Goal: Communication & Community: Answer question/provide support

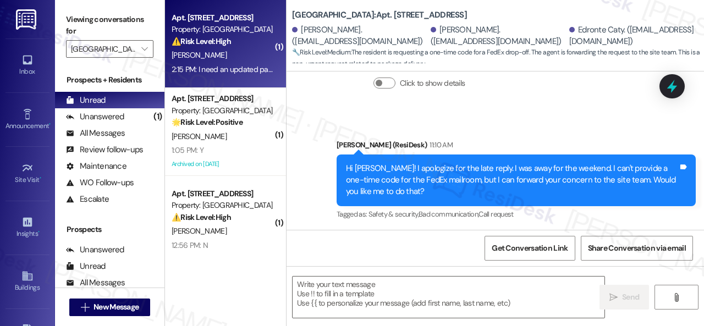
click at [238, 49] on div "[PERSON_NAME]" at bounding box center [222, 55] width 104 height 14
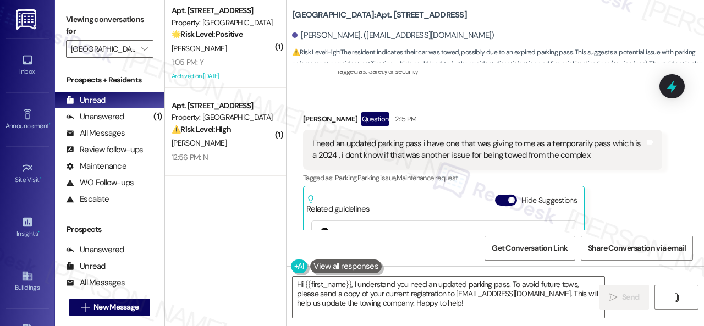
scroll to position [10088, 0]
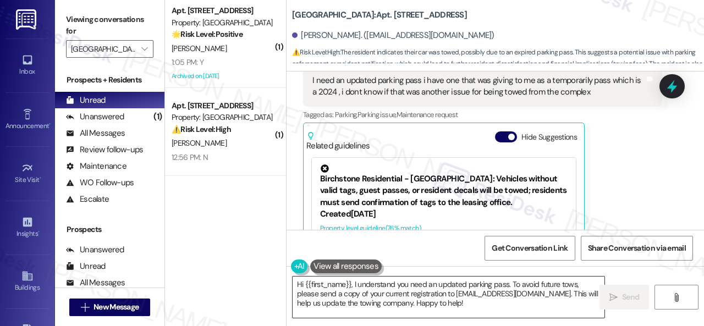
click at [430, 286] on textarea "Hi {{first_name}}, I understand you need an updated parking pass. To avoid futu…" at bounding box center [449, 297] width 312 height 41
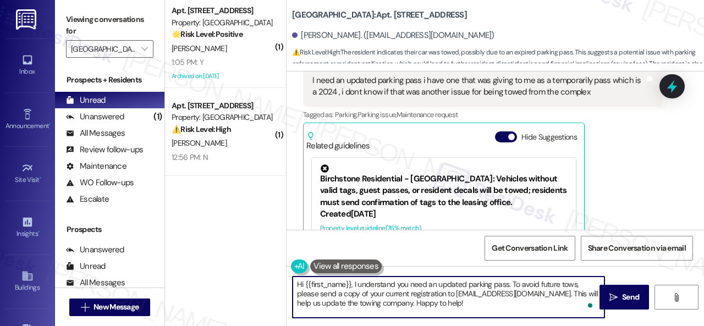
drag, startPoint x: 354, startPoint y: 285, endPoint x: 245, endPoint y: 284, distance: 108.3
click at [245, 284] on div "( 1 ) Apt. 212, 004 Halston Park Central Property: Halston Park Central 🌟 Risk …" at bounding box center [434, 163] width 539 height 326
type textarea "I understand you need an updated parking pass. To avoid future tows, please sen…"
drag, startPoint x: 454, startPoint y: 284, endPoint x: 467, endPoint y: 308, distance: 26.8
click at [467, 308] on textarea "I understand you need an updated parking pass. To avoid future tows, please sen…" at bounding box center [449, 297] width 312 height 41
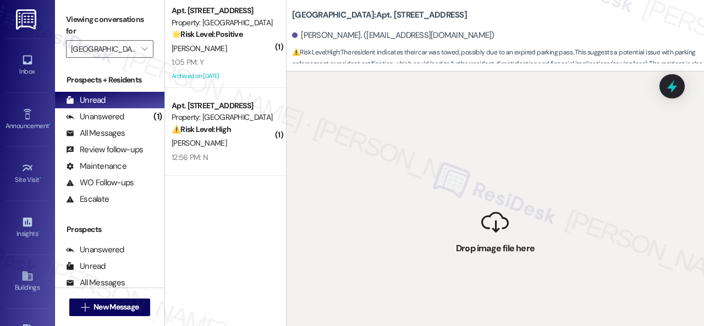
click at [474, 288] on div " Drop image file here" at bounding box center [494, 234] width 417 height 326
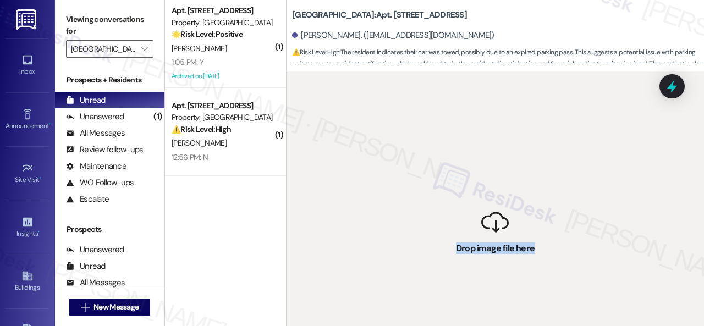
click at [474, 288] on div " Drop image file here" at bounding box center [494, 234] width 417 height 326
drag, startPoint x: 474, startPoint y: 283, endPoint x: 456, endPoint y: 274, distance: 20.2
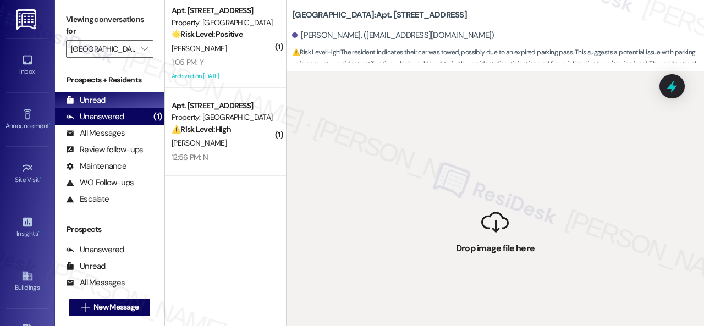
click at [99, 118] on div "Unanswered" at bounding box center [95, 117] width 58 height 12
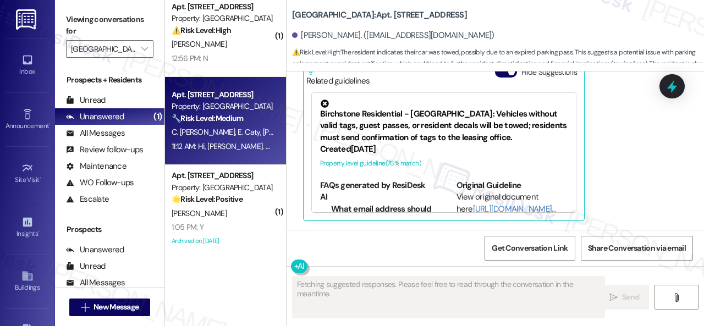
scroll to position [15, 0]
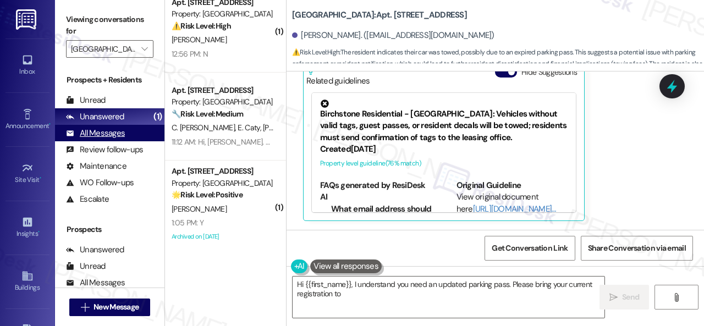
click at [110, 136] on div "All Messages" at bounding box center [95, 134] width 59 height 12
type textarea "Hi {{first_name}}, I understand you need an updated parking pass. Please bring …"
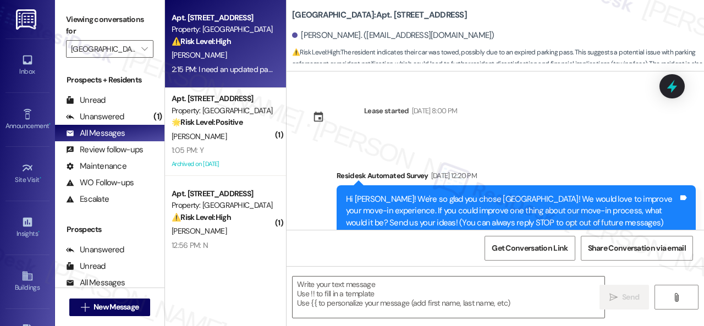
click at [246, 65] on div "2:15 PM: I need an updated parking pass i have one that was giving to me as a t…" at bounding box center [466, 69] width 589 height 10
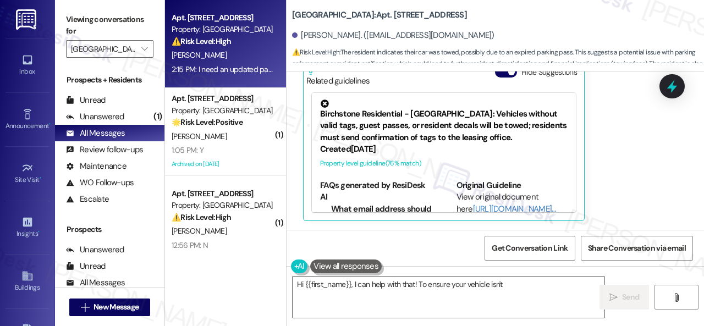
scroll to position [10199, 0]
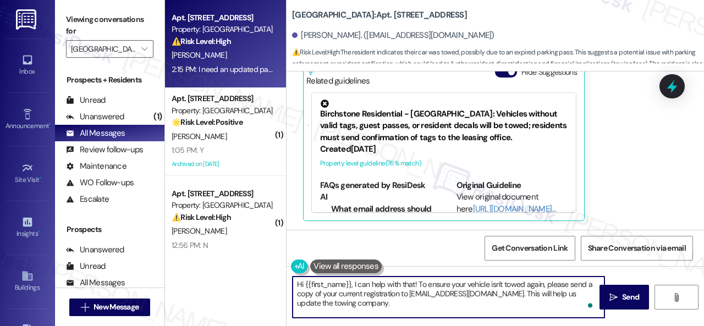
drag, startPoint x: 444, startPoint y: 302, endPoint x: 267, endPoint y: 275, distance: 178.5
click at [267, 275] on div "Apt. 213, 001 Halston Park Central Property: Halston Park Central ⚠️ Risk Level…" at bounding box center [434, 163] width 539 height 326
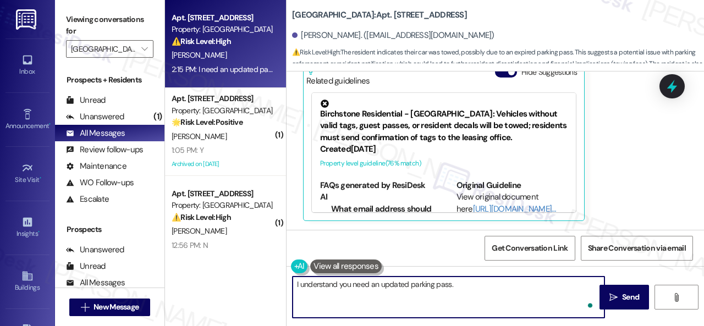
paste textarea "I will forward your concern to the site team and get back to you as soon as I r…"
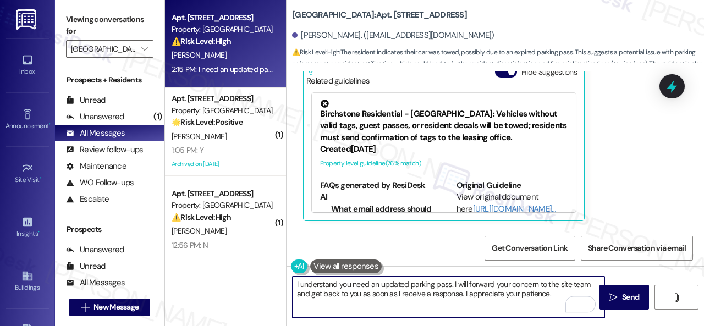
scroll to position [10089, 0]
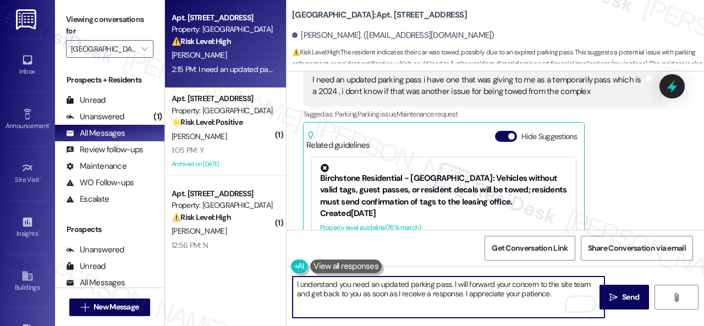
click at [518, 285] on textarea "I understand you need an updated parking pass. I will forward your concern to t…" at bounding box center [449, 297] width 312 height 41
click at [519, 285] on textarea "I understand you need an updated parking pass. I will forward your concern to t…" at bounding box center [449, 297] width 312 height 41
click at [553, 294] on textarea "I understand you need an updated parking pass. I will forward your request to t…" at bounding box center [449, 297] width 312 height 41
type textarea "I understand you need an updated parking pass. I will forward your request to t…"
click at [624, 296] on span "Send" at bounding box center [630, 297] width 17 height 12
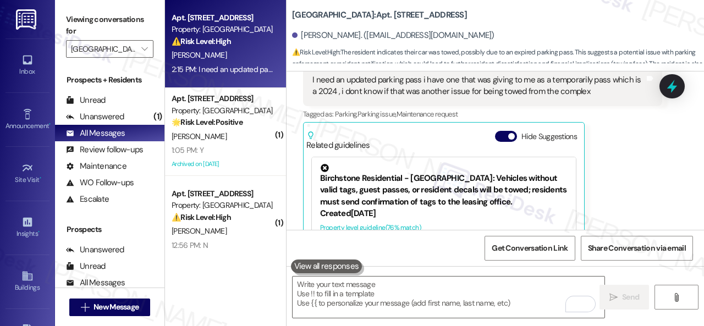
scroll to position [10198, 0]
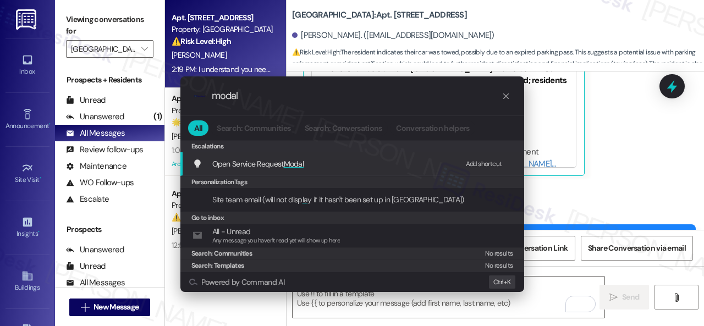
click at [486, 164] on div "Add shortcut" at bounding box center [484, 164] width 36 height 12
drag, startPoint x: 263, startPoint y: 98, endPoint x: 142, endPoint y: 96, distance: 121.0
click at [142, 96] on div ".cls-1{fill:#0a055f;}.cls-2{fill:#0cc4c4;} resideskLogoBlueOrange modal All Sea…" at bounding box center [352, 163] width 704 height 326
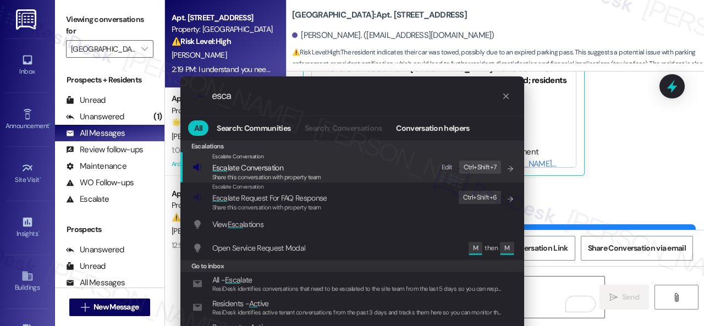
type input "esca"
click at [445, 168] on div "Edit" at bounding box center [447, 168] width 11 height 12
click at [230, 167] on span "Esca late Conversation" at bounding box center [247, 168] width 71 height 10
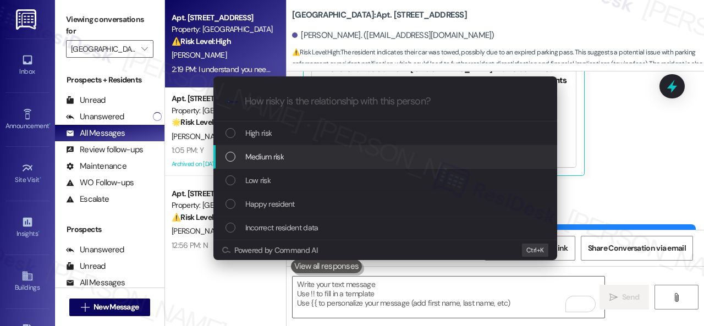
click at [256, 159] on span "Medium risk" at bounding box center [264, 157] width 38 height 12
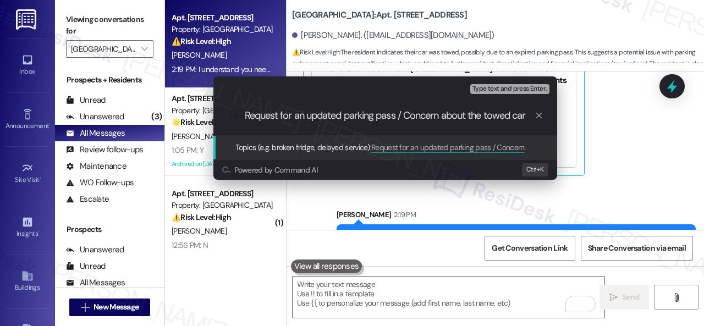
type input "Request for an updated parking pass / Concern about the towed car."
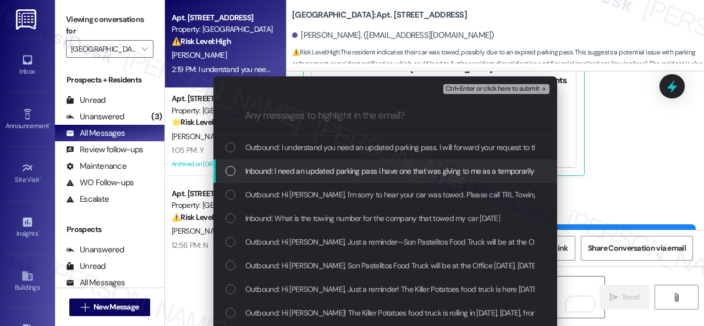
click at [308, 170] on span "Inbound: I need an updated parking pass i have one that was giving to me as a t…" at bounding box center [541, 171] width 592 height 12
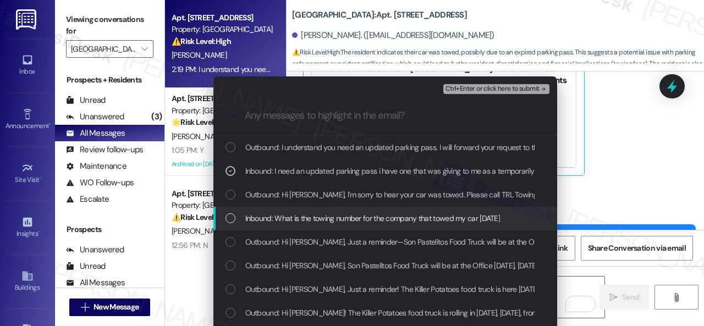
click at [311, 211] on div "Inbound: What is the towing number for the company that towed my car today" at bounding box center [385, 219] width 344 height 24
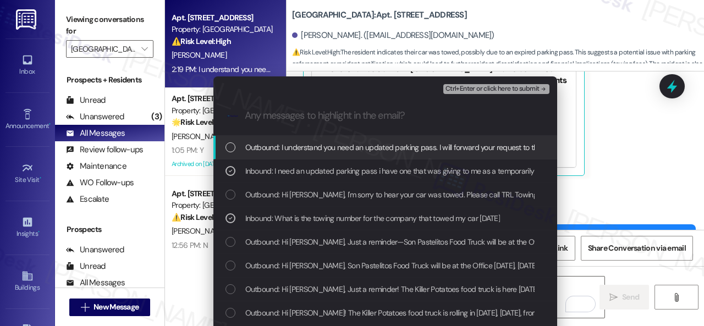
click at [475, 87] on span "Ctrl+Enter or click here to submit" at bounding box center [492, 89] width 94 height 8
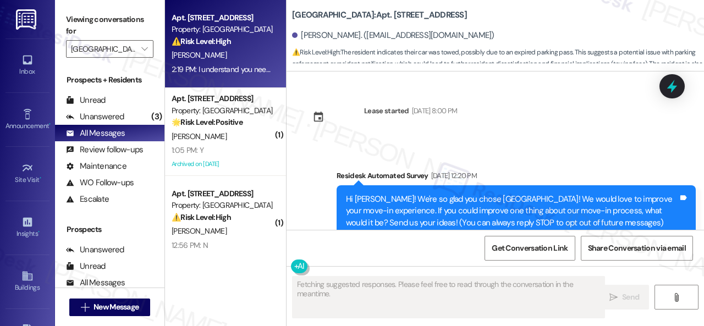
scroll to position [10198, 0]
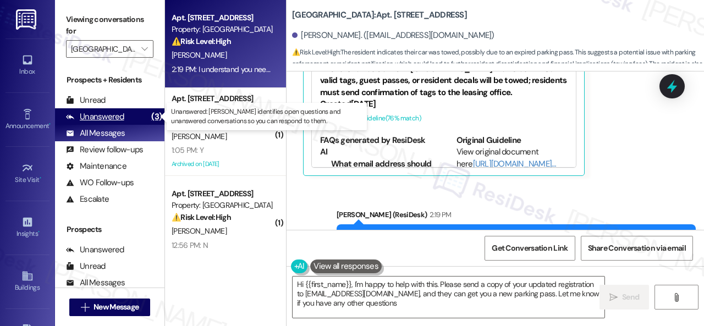
type textarea "Hi {{first_name}}, I'm happy to help with this. Please send a copy of your upda…"
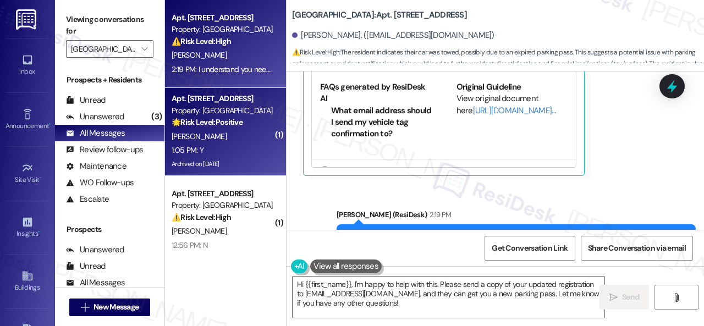
scroll to position [55, 0]
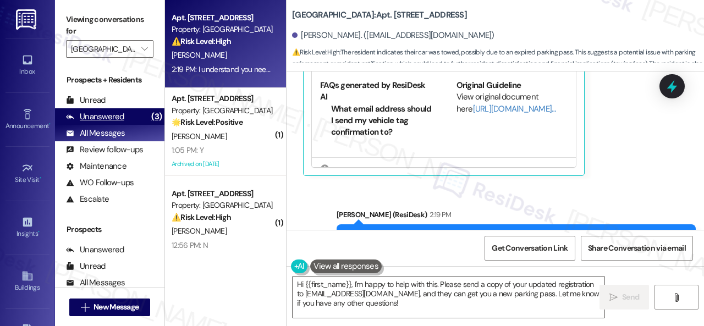
click at [90, 119] on div "Unanswered" at bounding box center [95, 117] width 58 height 12
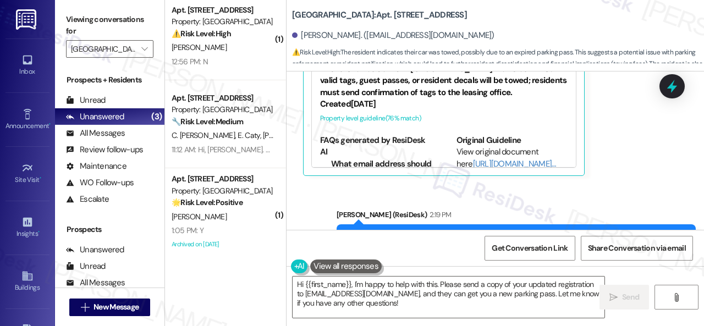
scroll to position [15, 0]
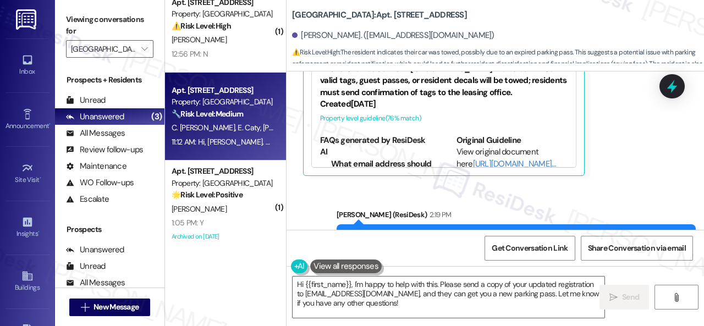
click at [232, 140] on div "11:12 AM: Hi, Sarah. Thank you, yes you can do that. 11:12 AM: Hi, Sarah. Thank…" at bounding box center [269, 142] width 194 height 10
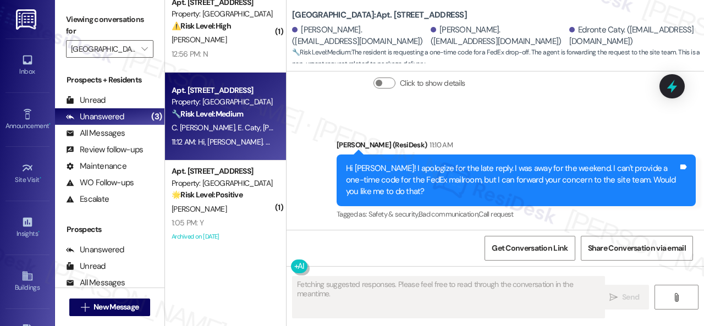
scroll to position [33074, 0]
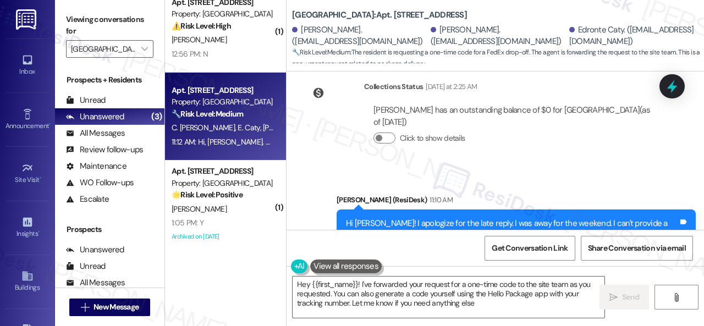
type textarea "Hey {{first_name}}! I've forwarded your request for a one-time code to the site…"
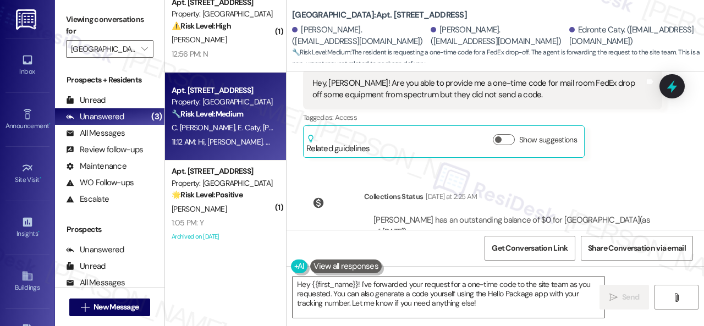
scroll to position [32854, 0]
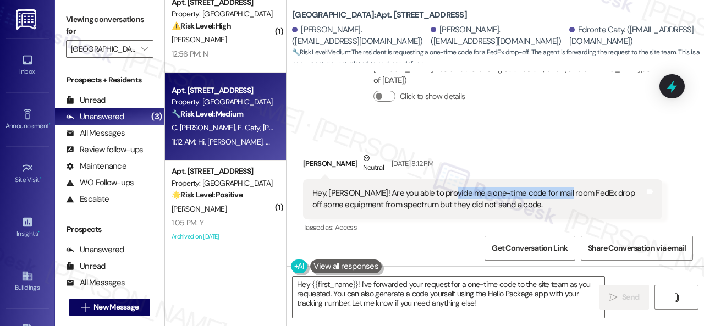
drag, startPoint x: 444, startPoint y: 102, endPoint x: 558, endPoint y: 103, distance: 113.8
click at [558, 187] on div "Hey, [PERSON_NAME]! Are you able to provide me a one-time code for mail room Fe…" at bounding box center [478, 199] width 332 height 24
click at [637, 158] on div "Chantal Louis Neutral Aug 16, 2025 at 8:12 PM Hey, Sarah! Are you able to provi…" at bounding box center [482, 210] width 359 height 116
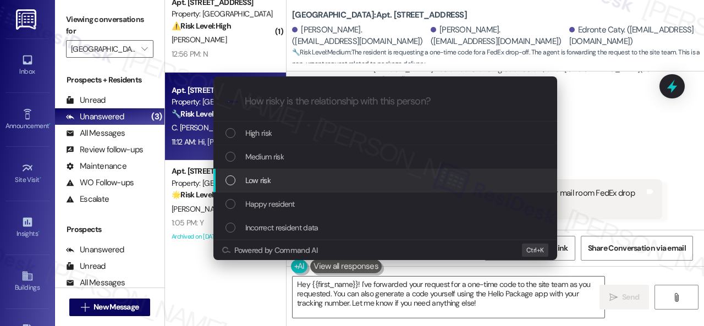
click at [264, 180] on span "Low risk" at bounding box center [257, 180] width 25 height 12
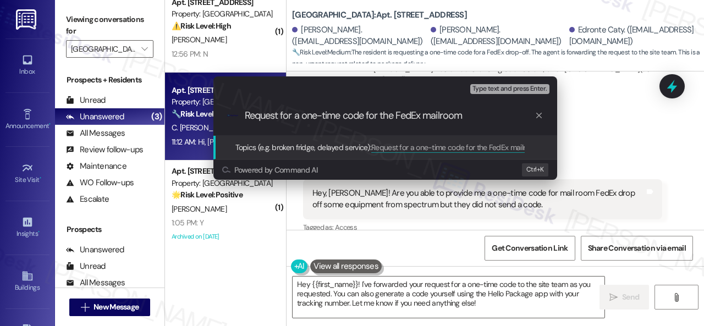
type input "Request for a one-time code for the FedEx mailroom."
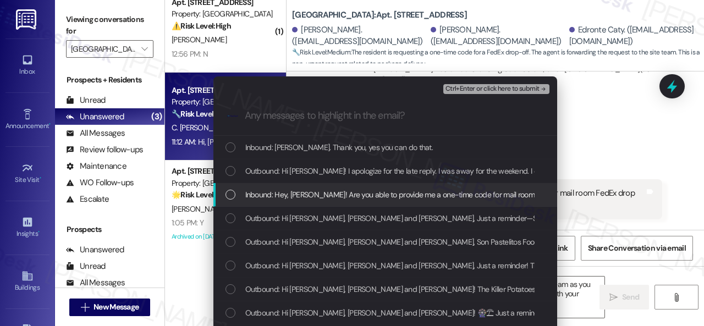
click at [456, 194] on span "Inbound: Hey, [PERSON_NAME]! Are you able to provide me a one-time code for mai…" at bounding box center [516, 195] width 542 height 12
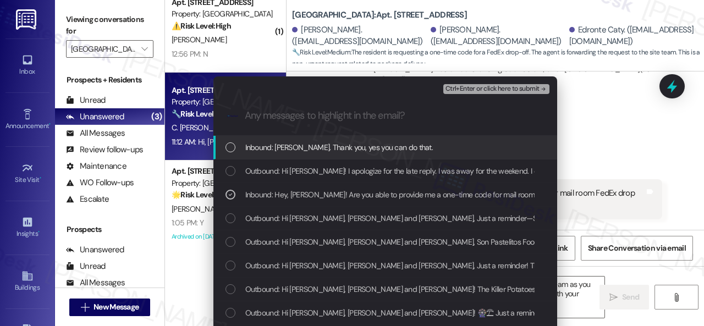
click at [476, 87] on span "Ctrl+Enter or click here to submit" at bounding box center [492, 89] width 94 height 8
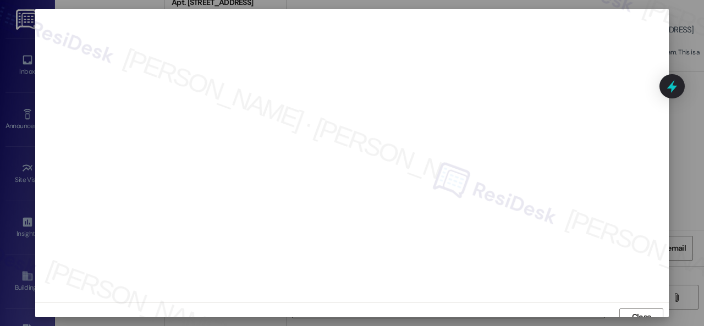
scroll to position [8, 0]
click at [645, 304] on span "Close" at bounding box center [641, 309] width 19 height 12
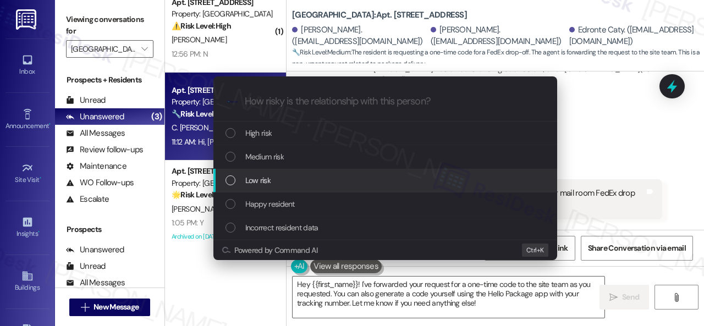
click at [259, 178] on span "Low risk" at bounding box center [257, 180] width 25 height 12
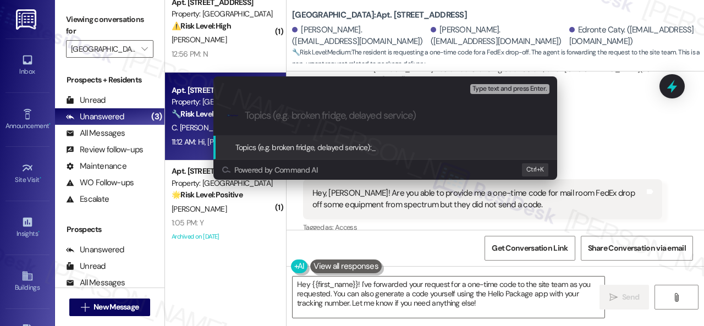
paste input "Request for a one-time code for the FedEx mailroom."
type input "Request for a one-time code for the FedEx mailroom."
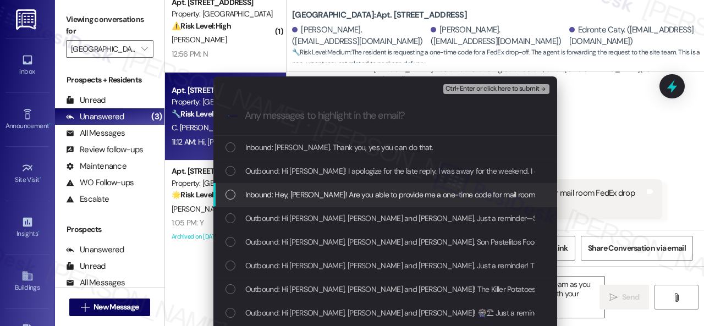
click at [282, 194] on span "Inbound: Hey, [PERSON_NAME]! Are you able to provide me a one-time code for mai…" at bounding box center [516, 195] width 542 height 12
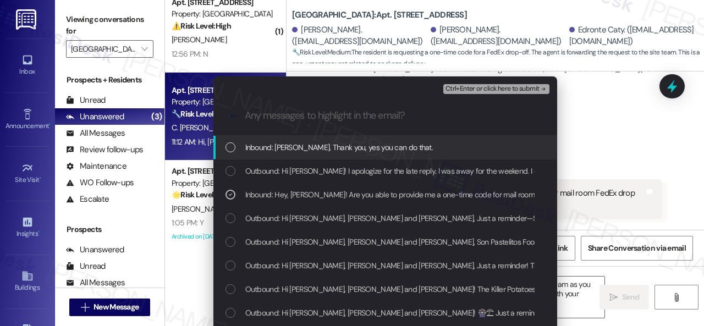
click at [467, 89] on span "Ctrl+Enter or click here to submit" at bounding box center [492, 89] width 94 height 8
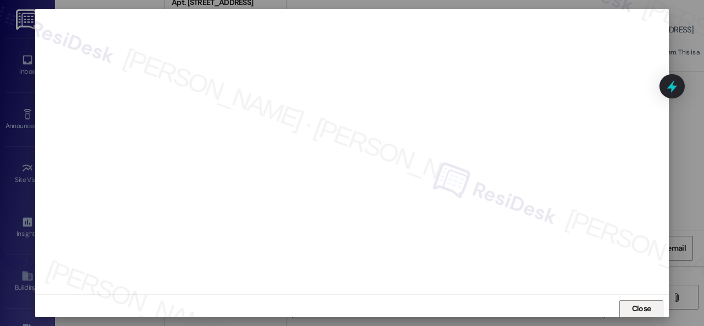
click at [641, 309] on span "Close" at bounding box center [641, 309] width 19 height 12
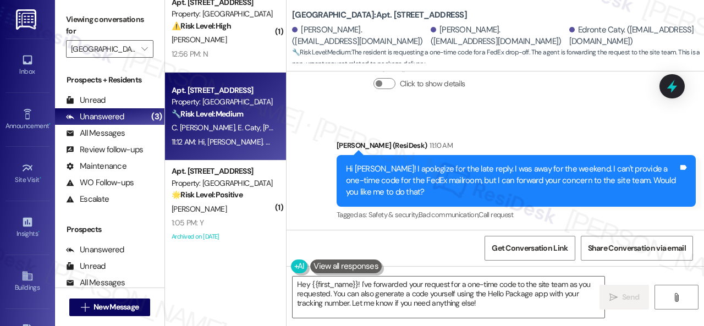
scroll to position [33129, 0]
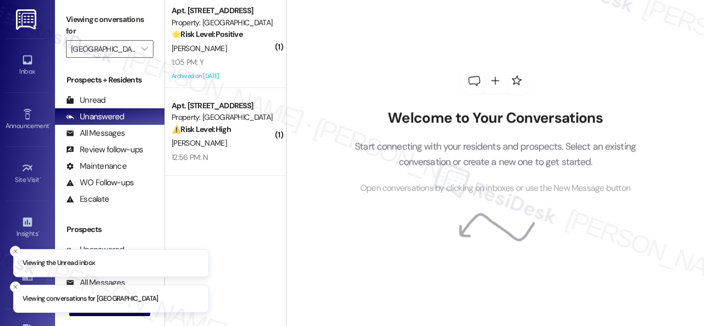
type input "[GEOGRAPHIC_DATA]"
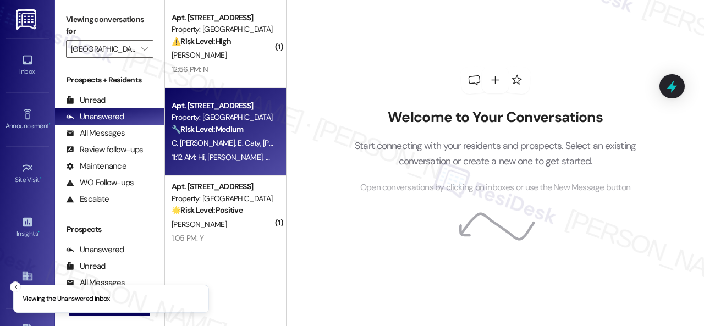
click at [261, 133] on div "🔧 Risk Level: Medium The resident is requesting a one-time code for a FedEx dro…" at bounding box center [223, 130] width 102 height 12
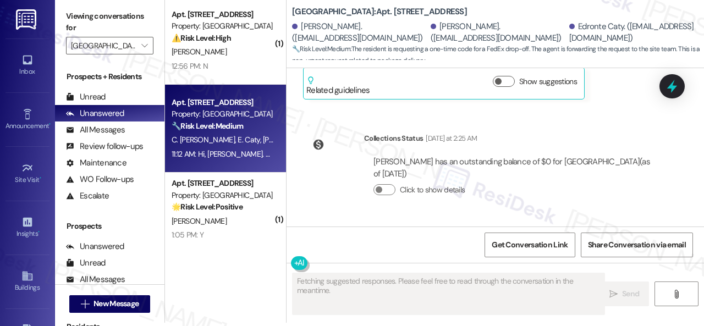
scroll to position [33129, 0]
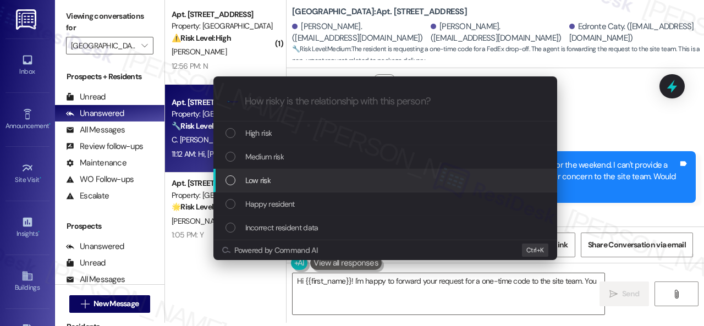
click at [265, 179] on span "Low risk" at bounding box center [257, 180] width 25 height 12
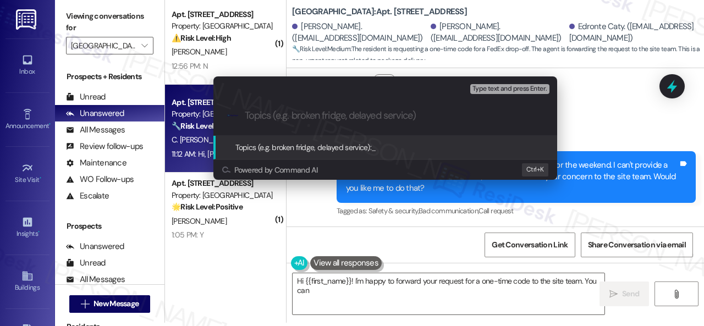
type textarea "Hi {{first_name}}! I'm happy to forward your request for a one-time code to the…"
paste input "Request for a one-time code for the FedEx mailroom."
type input "Request for a one-time code for the FedEx mailroom."
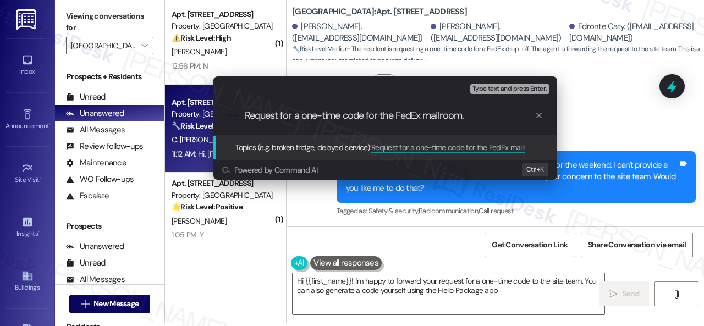
type textarea "Hi {{first_name}}! I'm happy to forward your request for a one-time code to the…"
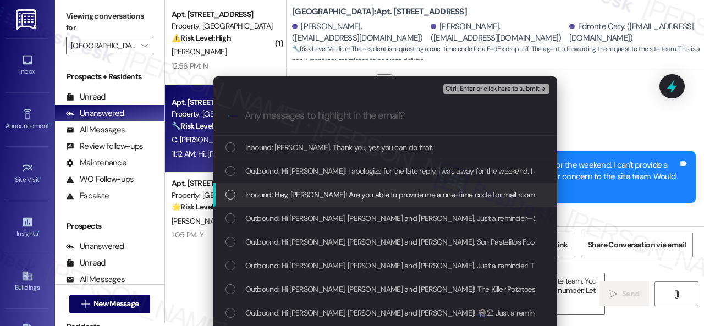
click at [306, 198] on span "Inbound: Hey, [PERSON_NAME]! Are you able to provide me a one-time code for mai…" at bounding box center [516, 195] width 542 height 12
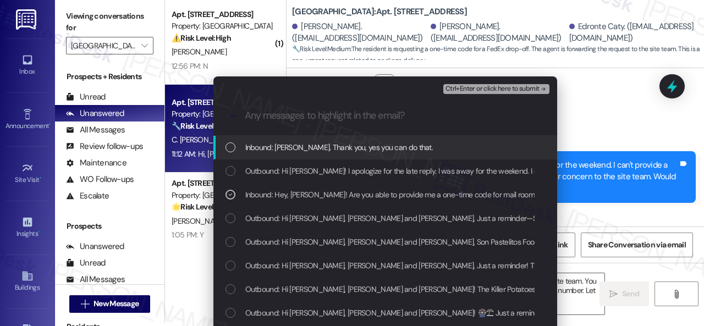
click at [455, 92] on span "Ctrl+Enter or click here to submit" at bounding box center [492, 89] width 94 height 8
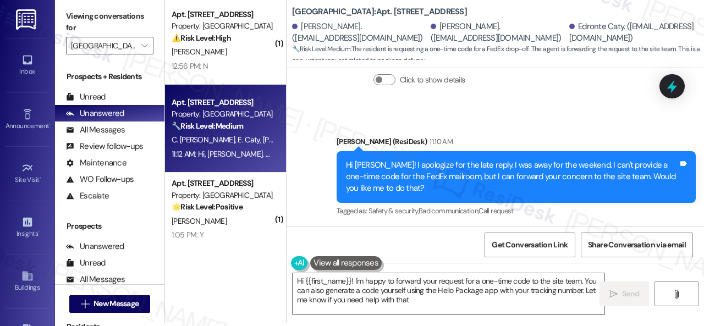
type textarea "Hi {{first_name}}! I'm happy to forward your request for a one-time code to the…"
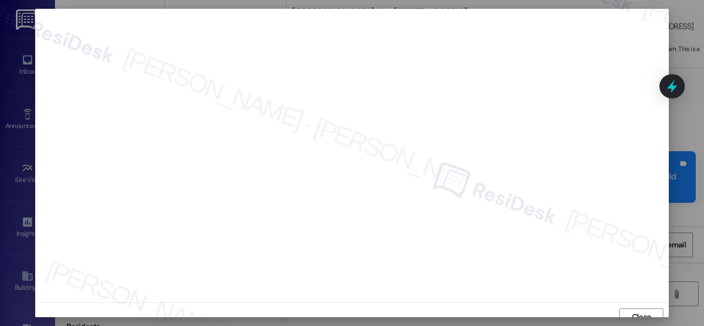
scroll to position [8, 0]
click at [630, 312] on span "Close" at bounding box center [642, 309] width 24 height 12
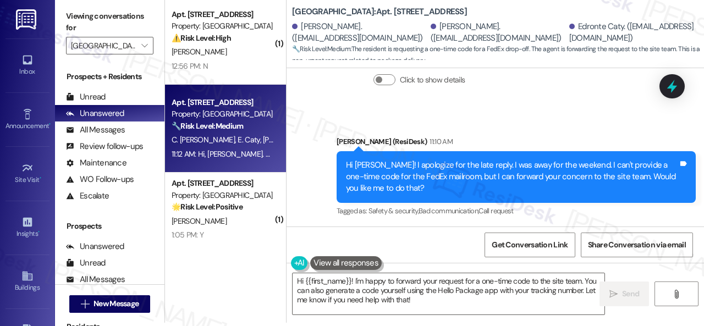
click at [530, 227] on div "Received via SMS [PERSON_NAME] 11:12 AM Hi, [PERSON_NAME]. Thank you, yes you c…" at bounding box center [494, 273] width 417 height 93
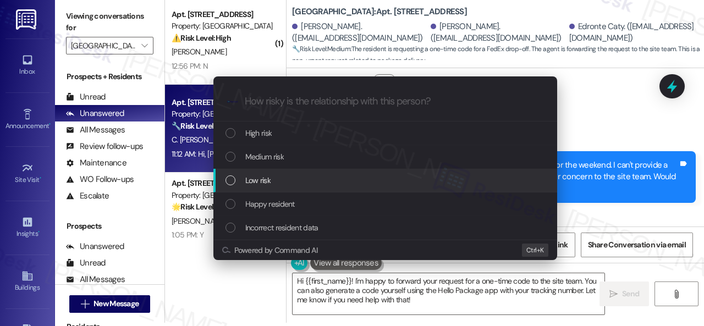
click at [252, 174] on span "Low risk" at bounding box center [257, 180] width 25 height 12
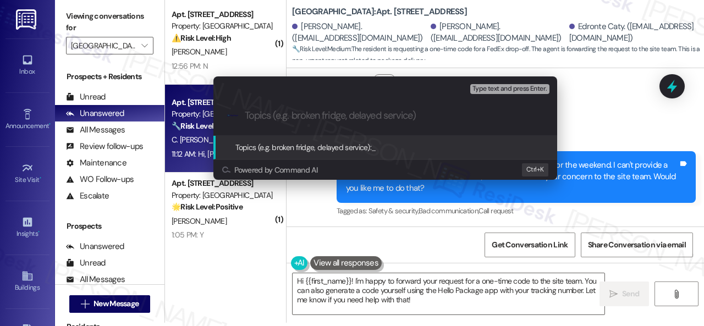
paste input "Request for a one-time code for the FedEx mailroom."
type input "Request for a one-time code for the FedEx mailroom."
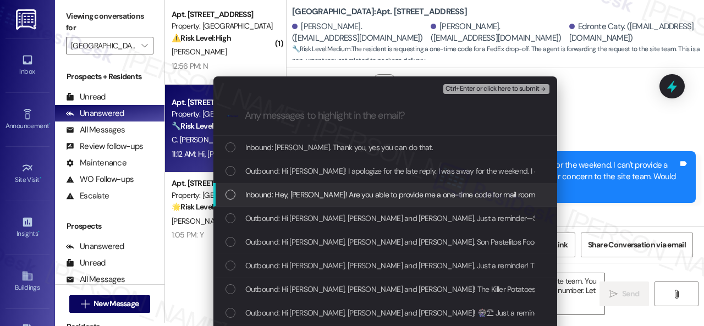
click at [321, 197] on span "Inbound: Hey, [PERSON_NAME]! Are you able to provide me a one-time code for mai…" at bounding box center [516, 195] width 542 height 12
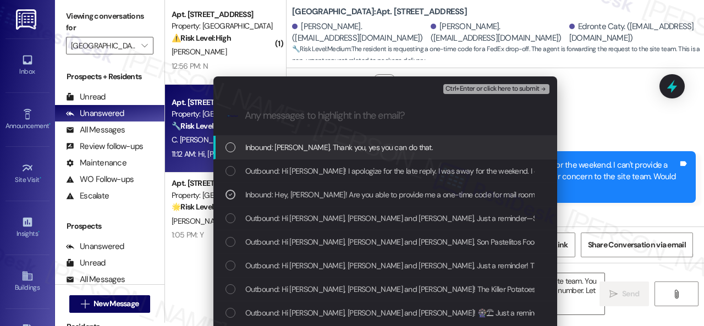
click at [476, 91] on span "Ctrl+Enter or click here to submit" at bounding box center [492, 89] width 94 height 8
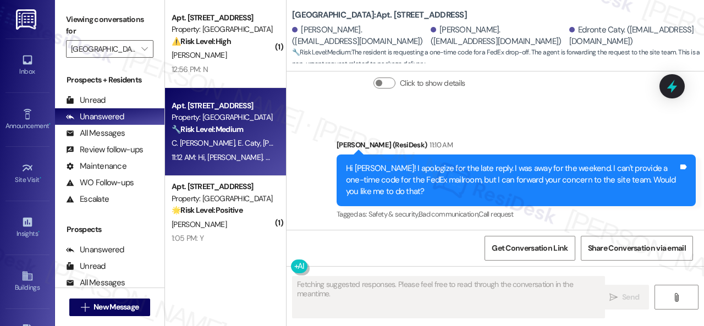
scroll to position [3, 0]
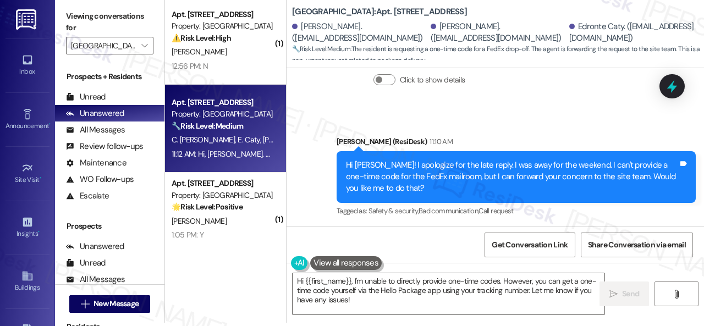
click at [559, 227] on div "Received via SMS [PERSON_NAME] 11:12 AM Hi, [PERSON_NAME]. Thank you, yes you c…" at bounding box center [494, 273] width 417 height 93
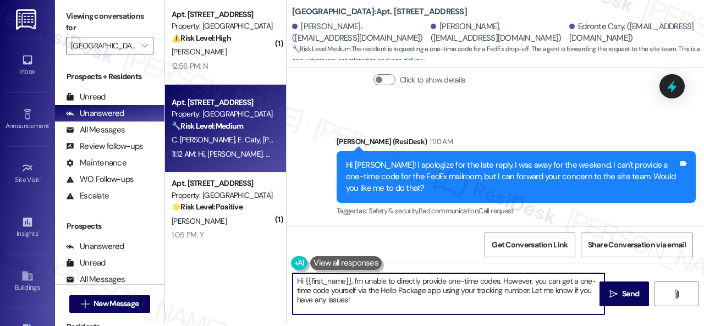
drag, startPoint x: 250, startPoint y: 278, endPoint x: 235, endPoint y: 274, distance: 15.2
click at [235, 274] on div "( 1 ) Apt. 108, 006 [GEOGRAPHIC_DATA] Property: [GEOGRAPHIC_DATA] Central ⚠️ Ri…" at bounding box center [434, 160] width 539 height 326
paste textarea "I will forward your concern to the site team and get back to you as soon as I r…"
click at [366, 279] on textarea "I will forward your concern to the site team and get back to you as soon as I r…" at bounding box center [449, 293] width 312 height 41
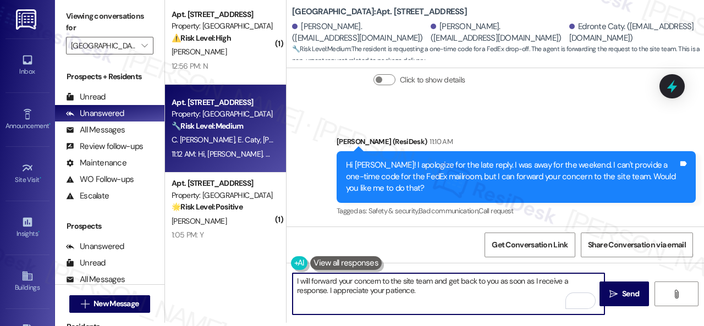
click at [366, 279] on textarea "I will forward your concern to the site team and get back to you as soon as I r…" at bounding box center [449, 293] width 312 height 41
type textarea "I will forward your request to the site team and get back to you as soon as I r…"
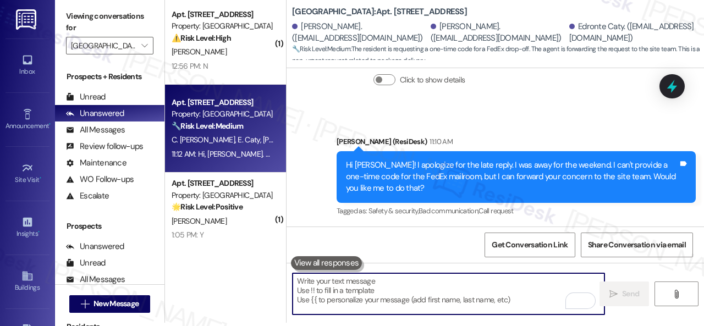
scroll to position [33129, 0]
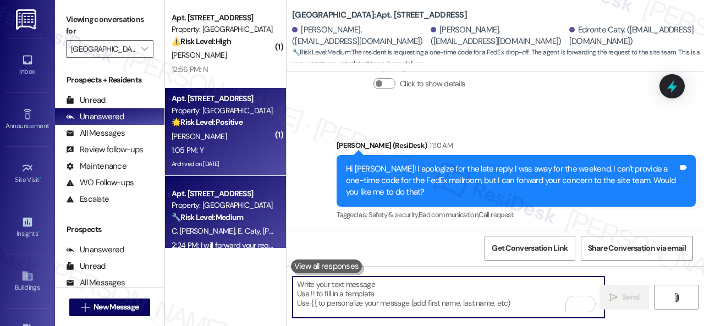
click at [228, 148] on div "1:05 PM: Y 1:05 PM: Y" at bounding box center [222, 151] width 104 height 14
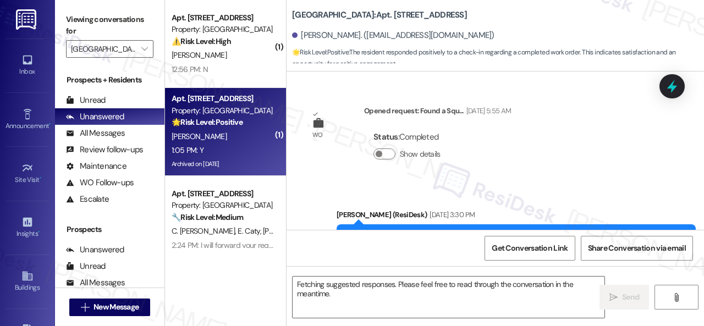
scroll to position [16933, 0]
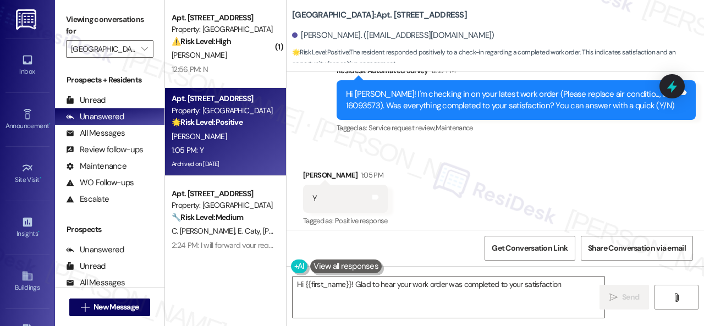
click at [346, 131] on div "Survey, sent via SMS Residesk Automated Survey 12:27 PM Hi [PERSON_NAME]! I'm c…" at bounding box center [516, 101] width 376 height 88
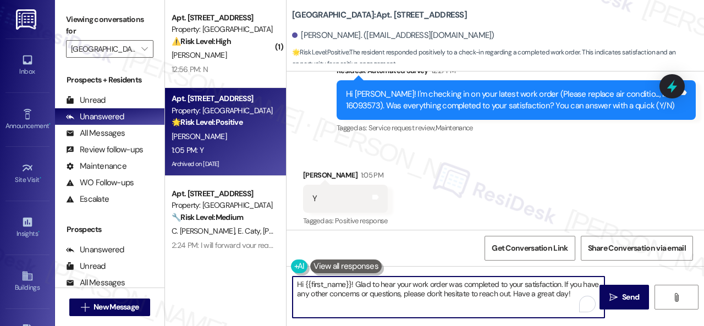
drag, startPoint x: 443, startPoint y: 294, endPoint x: 220, endPoint y: 283, distance: 223.0
click at [220, 283] on div "( 1 ) Apt. 108, 006 [GEOGRAPHIC_DATA] Property: [GEOGRAPHIC_DATA] Central ⚠️ Ri…" at bounding box center [434, 163] width 539 height 326
paste textarea "Glad to hear that everything is all set! If {{property}} met your expectations,…"
type textarea "Glad to hear that everything is all set! If {{property}} met your expectations,…"
click at [622, 292] on span "Send" at bounding box center [630, 297] width 17 height 12
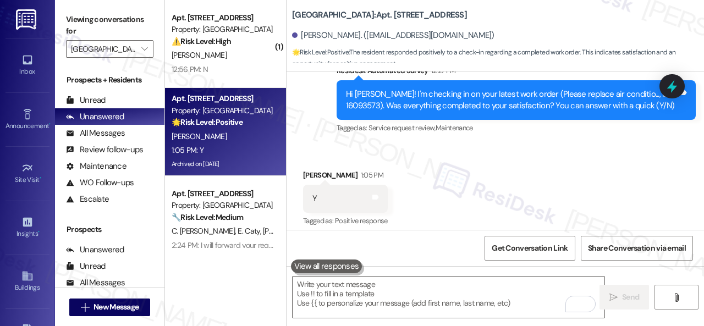
scroll to position [16933, 0]
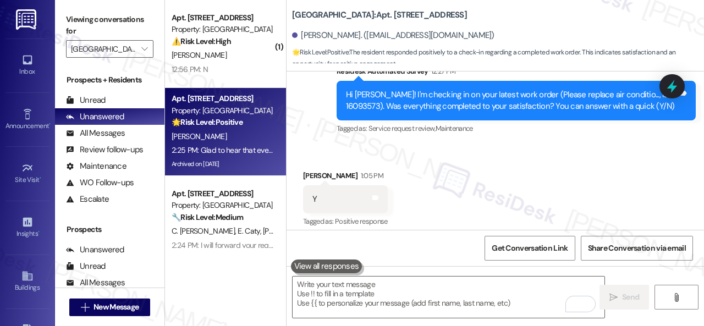
click at [302, 123] on div "Survey, sent via SMS Residesk Automated Survey 12:27 PM Hi [PERSON_NAME]! I'm c…" at bounding box center [494, 93] width 417 height 104
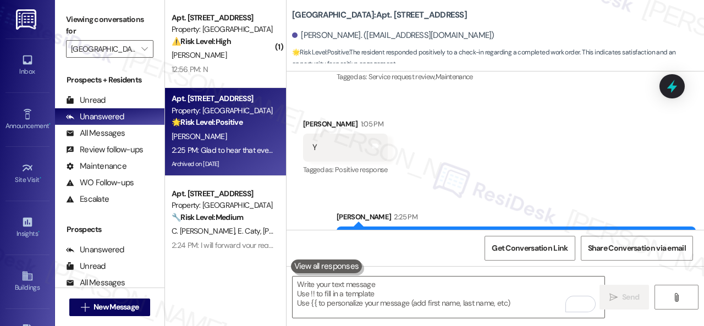
scroll to position [17022, 0]
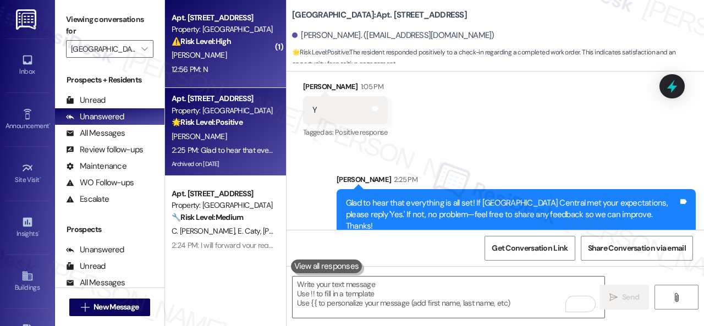
click at [223, 76] on div "Apt. 108, 006 [GEOGRAPHIC_DATA] Property: [GEOGRAPHIC_DATA] Central ⚠️ Risk Lev…" at bounding box center [225, 44] width 121 height 88
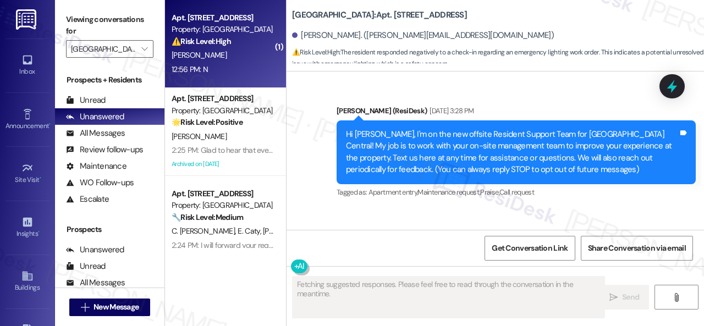
scroll to position [16641, 0]
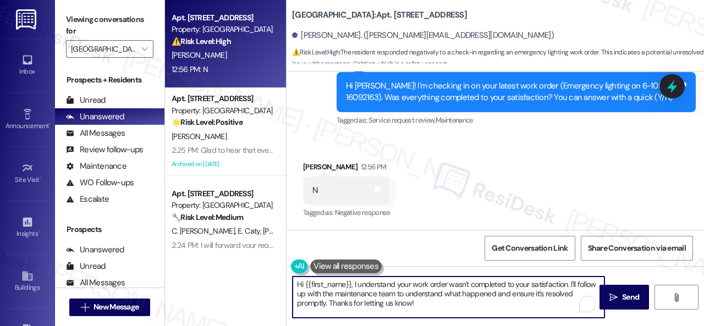
drag, startPoint x: 429, startPoint y: 305, endPoint x: 244, endPoint y: 275, distance: 187.2
click at [232, 274] on div "Apt. 108, 006 [GEOGRAPHIC_DATA] Property: [GEOGRAPHIC_DATA] Central ⚠️ Risk Lev…" at bounding box center [434, 163] width 539 height 326
paste textarea "I'm sorry that the work order wasn't completed to your satisfaction. Can you pl…"
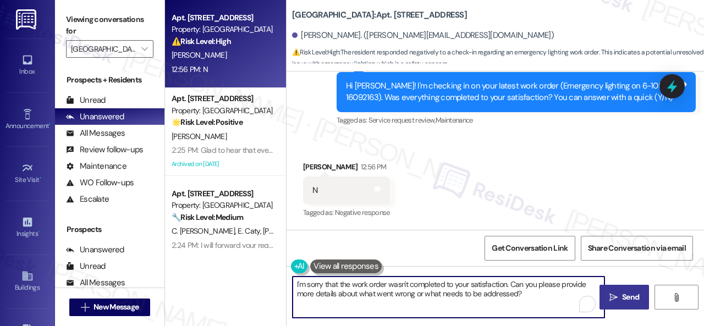
type textarea "I'm sorry that the work order wasn't completed to your satisfaction. Can you pl…"
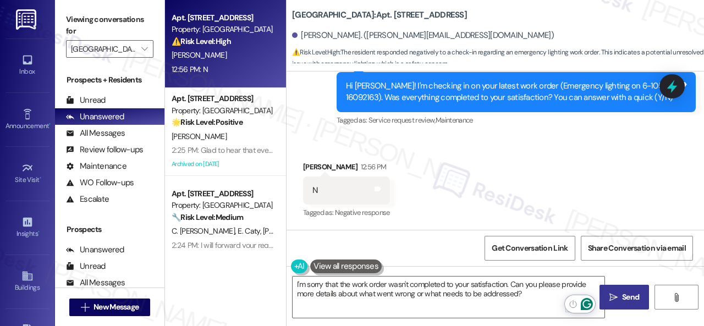
click at [609, 296] on icon "" at bounding box center [613, 297] width 8 height 9
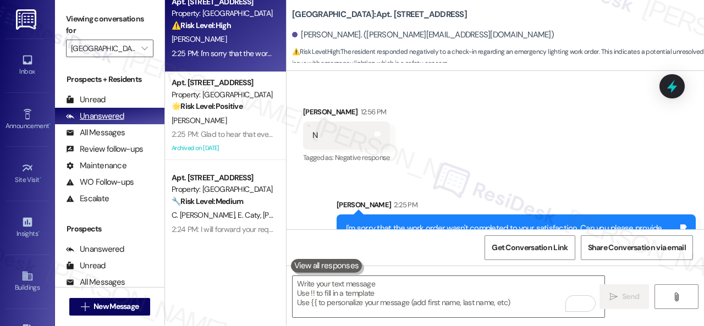
scroll to position [0, 0]
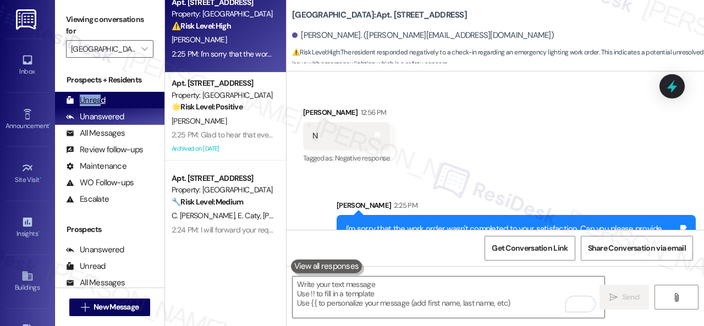
click at [102, 97] on div "Unread (0)" at bounding box center [109, 100] width 109 height 16
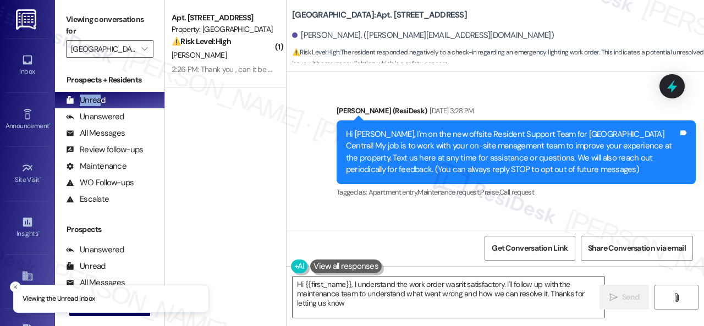
scroll to position [16745, 0]
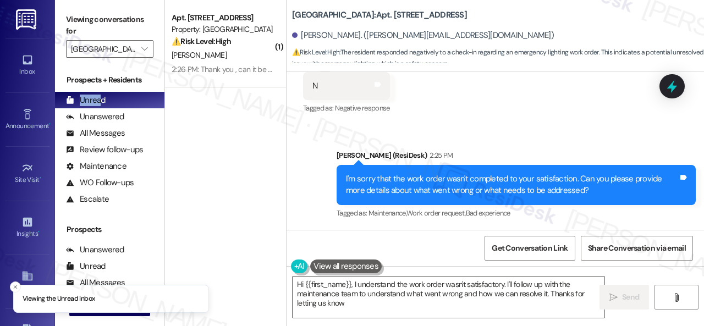
type textarea "Hi {{first_name}}, I understand the work order wasn't satisfactory. I'll follow…"
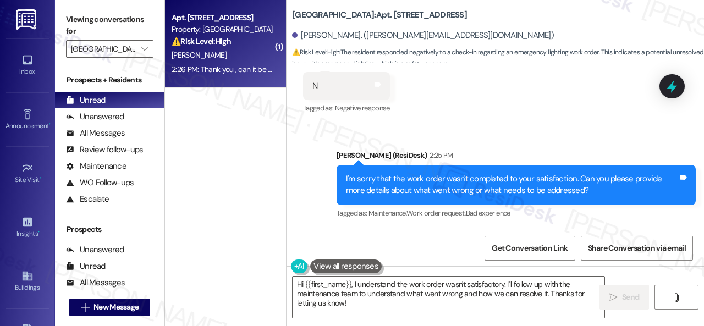
click at [222, 51] on div "[PERSON_NAME]" at bounding box center [222, 55] width 104 height 14
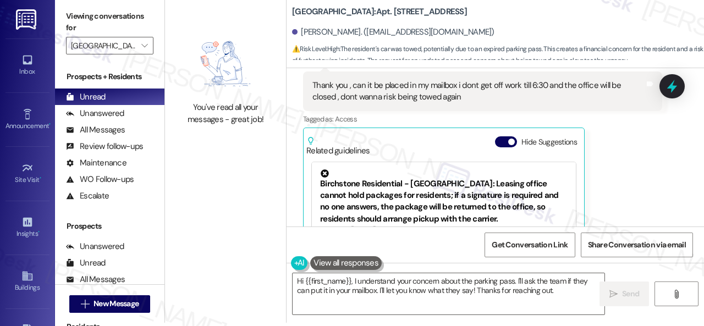
scroll to position [10478, 0]
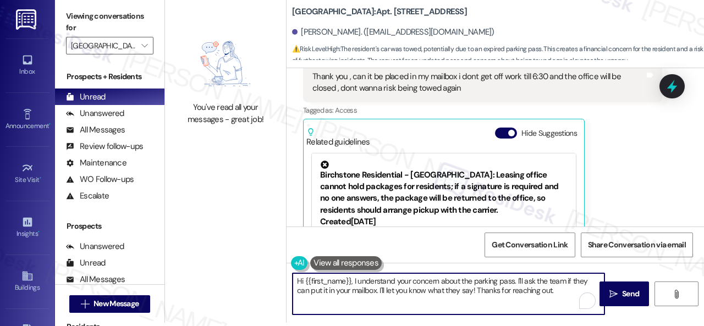
drag, startPoint x: 564, startPoint y: 290, endPoint x: 256, endPoint y: 247, distance: 310.9
click at [256, 247] on div "You've read all your messages - great job! [GEOGRAPHIC_DATA]: Apt. 213, 001 [GE…" at bounding box center [434, 160] width 539 height 326
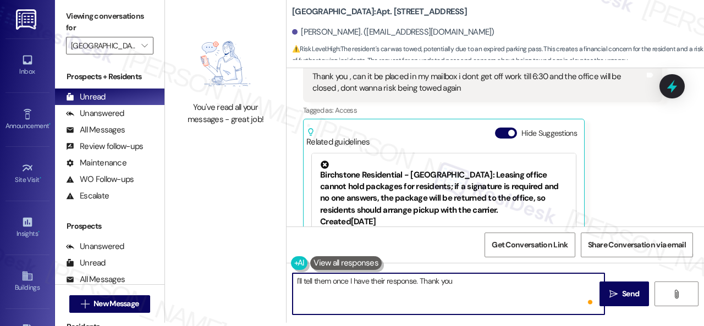
type textarea "I'll tell them once I have their response. Thank you."
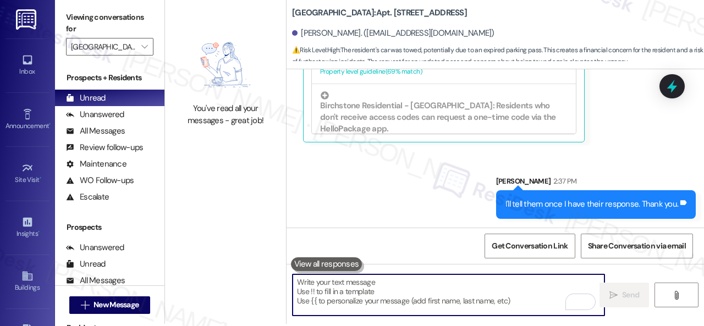
scroll to position [3, 0]
